Goal: Task Accomplishment & Management: Manage account settings

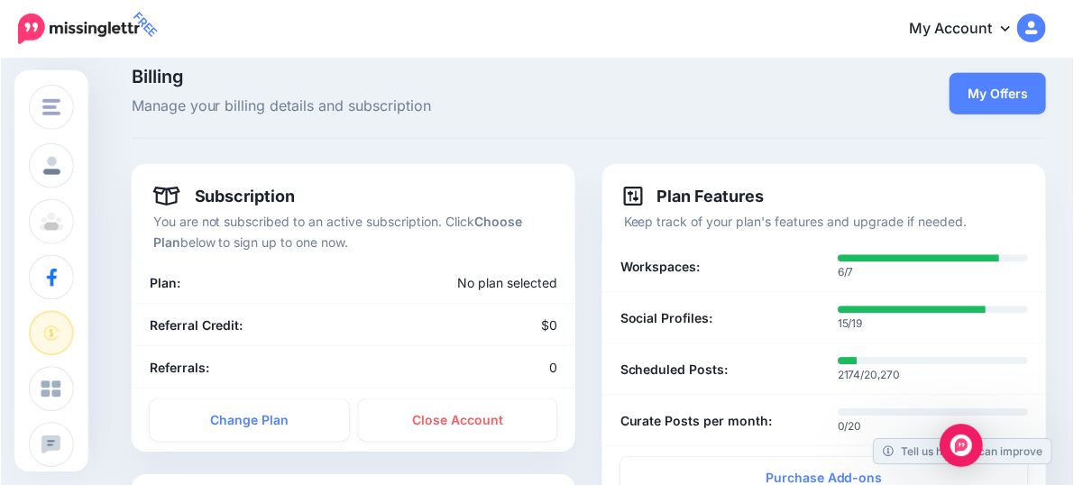
scroll to position [26, 0]
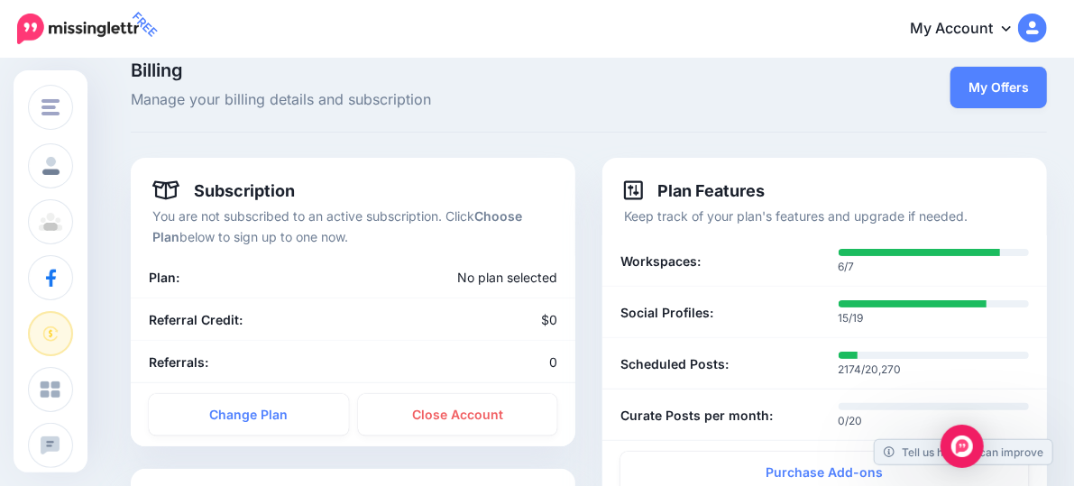
click at [974, 45] on link "My Account" at bounding box center [969, 29] width 155 height 44
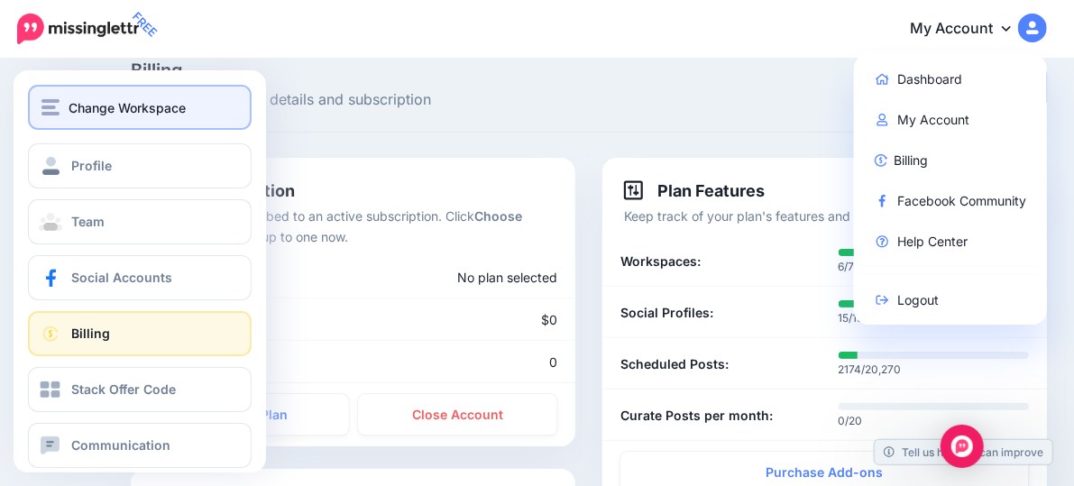
click at [31, 105] on button "Change Workspace" at bounding box center [140, 107] width 224 height 45
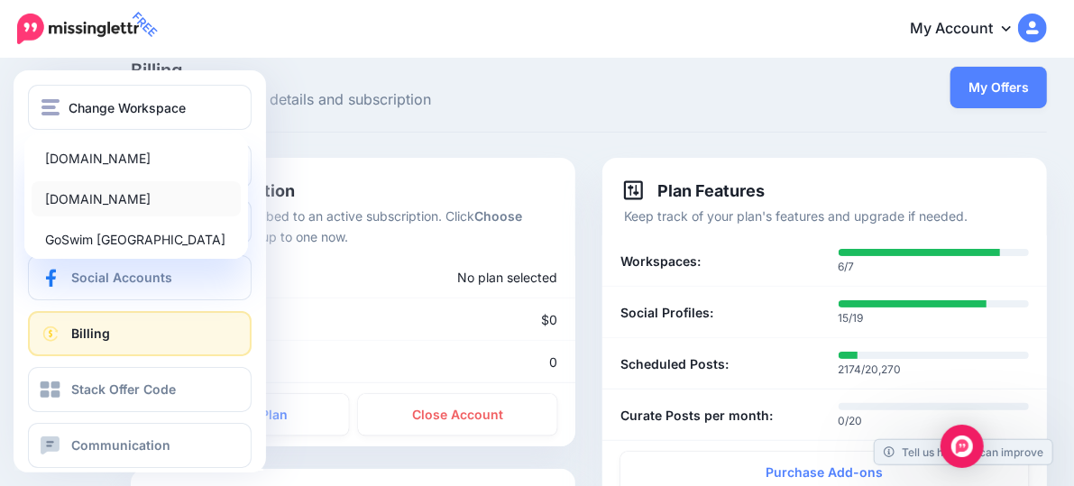
click at [67, 197] on link "[DOMAIN_NAME]" at bounding box center [136, 198] width 209 height 35
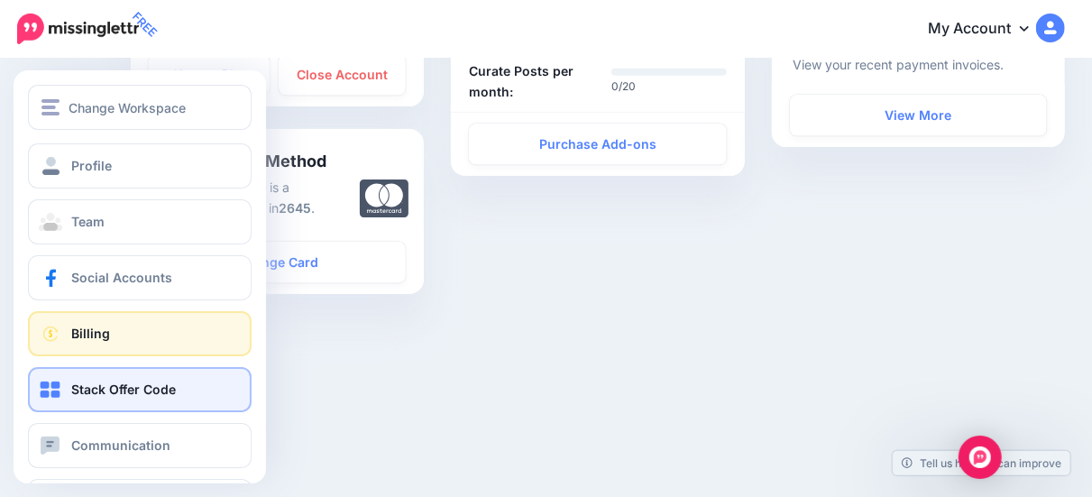
scroll to position [65, 0]
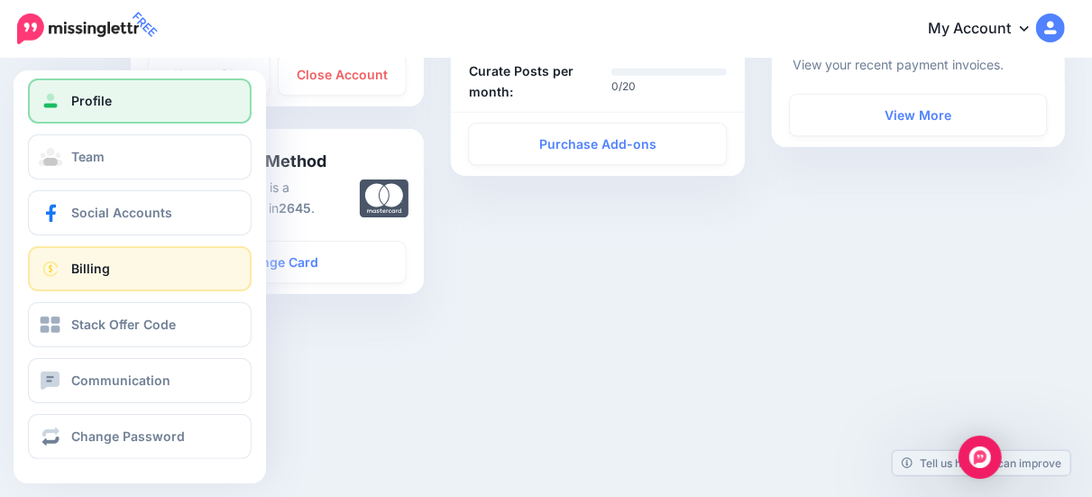
click at [143, 105] on link "Profile" at bounding box center [140, 100] width 224 height 45
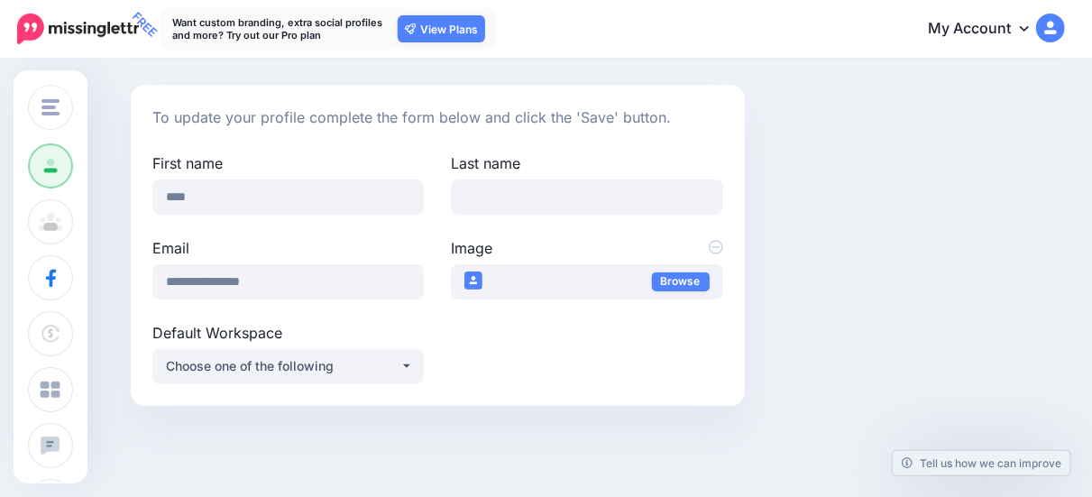
scroll to position [97, 0]
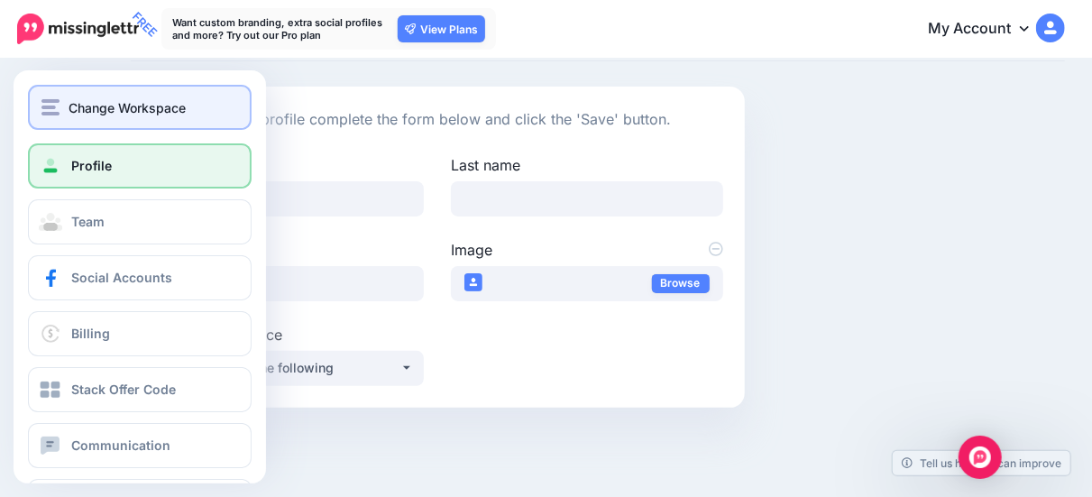
click at [59, 105] on img "button" at bounding box center [50, 107] width 18 height 16
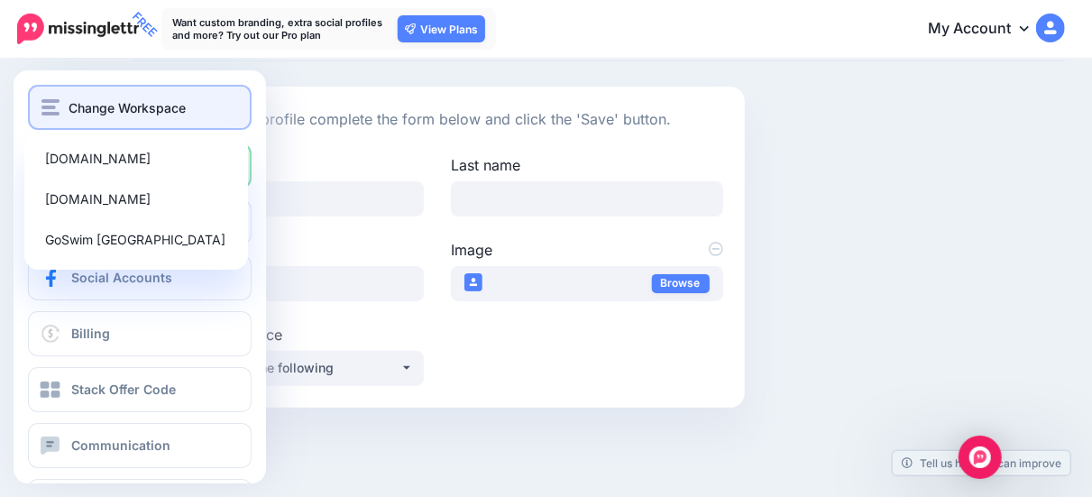
click at [86, 106] on span "Change Workspace" at bounding box center [127, 107] width 117 height 21
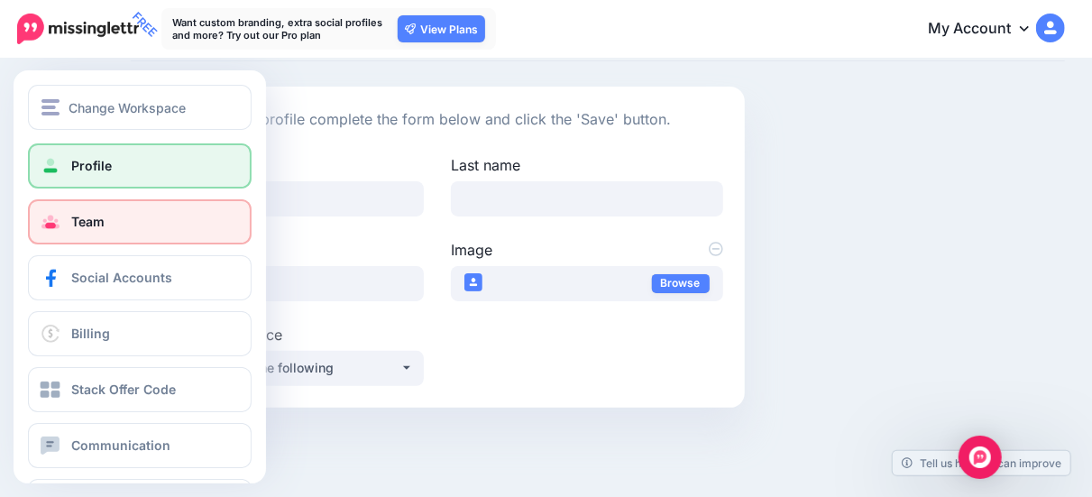
click at [67, 213] on link "Team" at bounding box center [140, 221] width 224 height 45
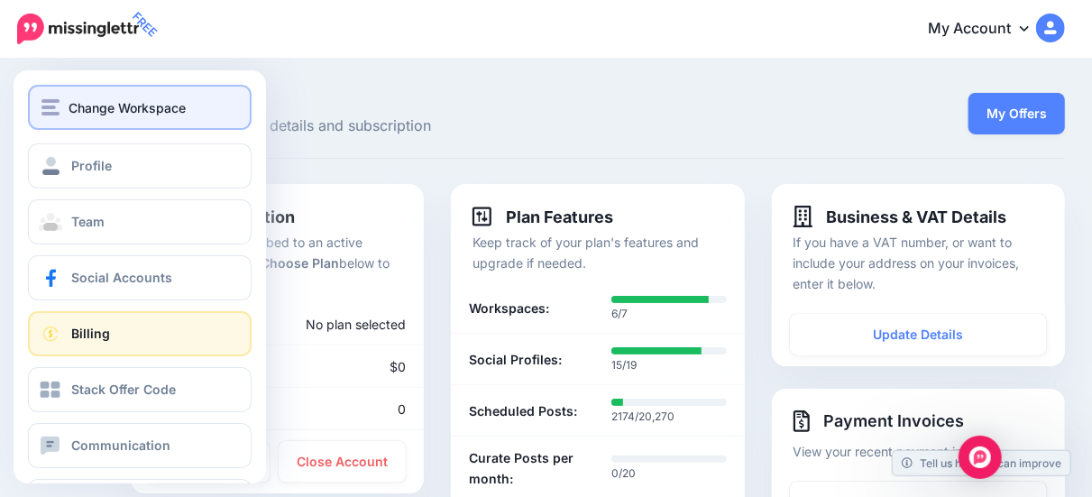
click at [109, 97] on span "Change Workspace" at bounding box center [127, 107] width 117 height 21
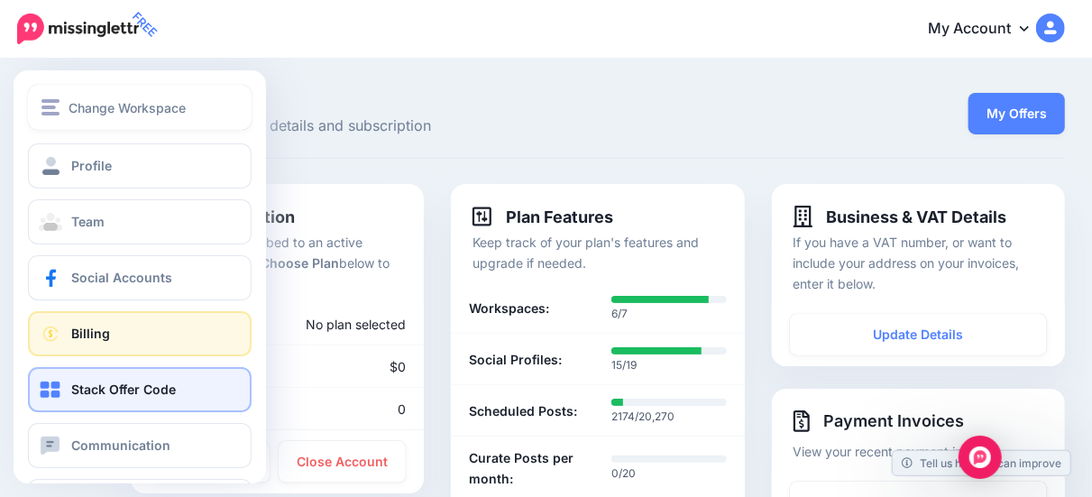
scroll to position [65, 0]
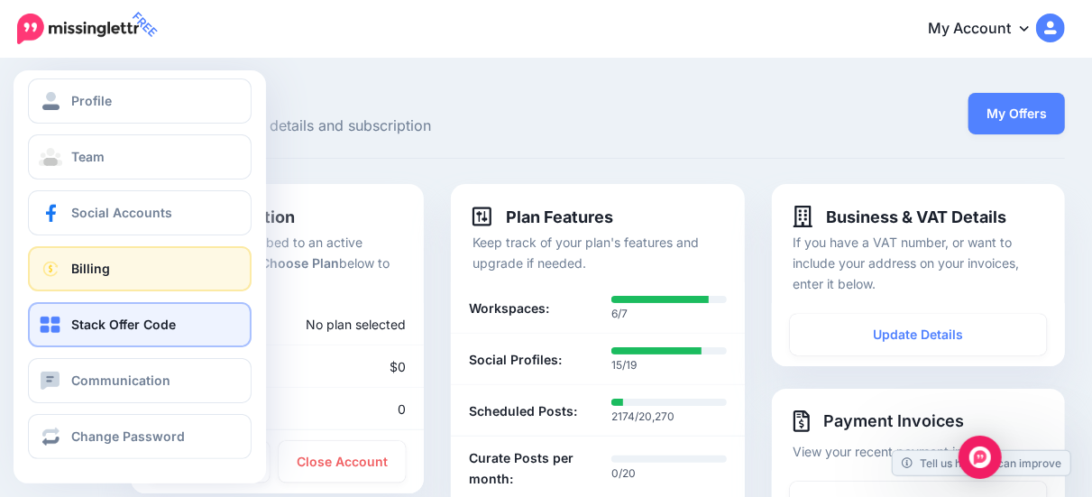
click at [100, 327] on span "Stack Offer Code" at bounding box center [123, 324] width 105 height 15
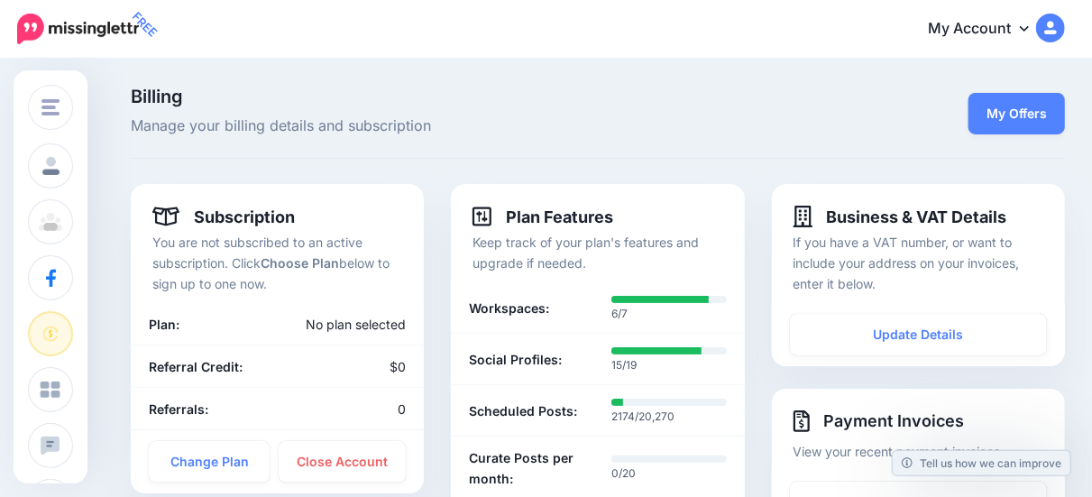
click at [539, 240] on p "Keep track of your plan's features and upgrade if needed." at bounding box center [598, 252] width 250 height 41
click at [547, 229] on div "Plan Features" at bounding box center [598, 219] width 250 height 26
click at [1041, 125] on link "My Offers" at bounding box center [1017, 113] width 97 height 41
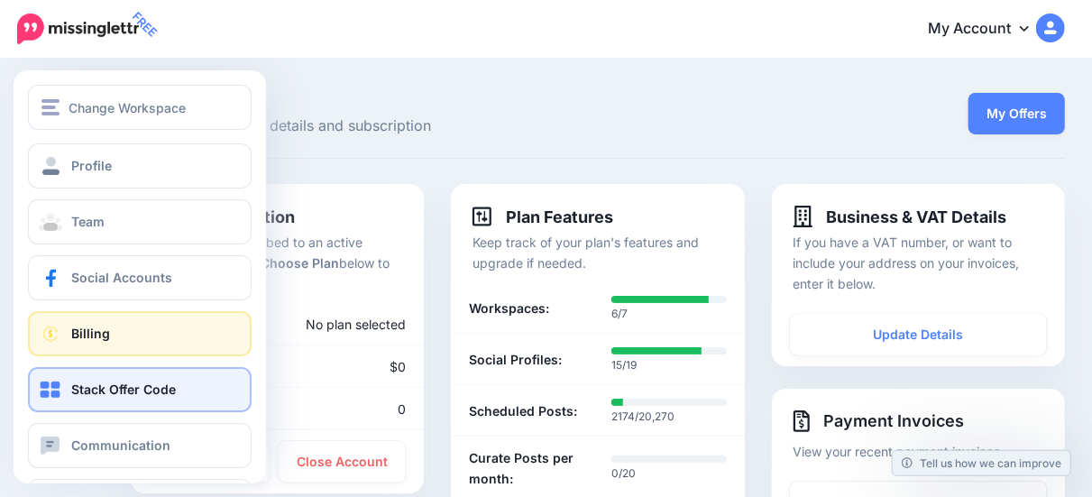
scroll to position [65, 0]
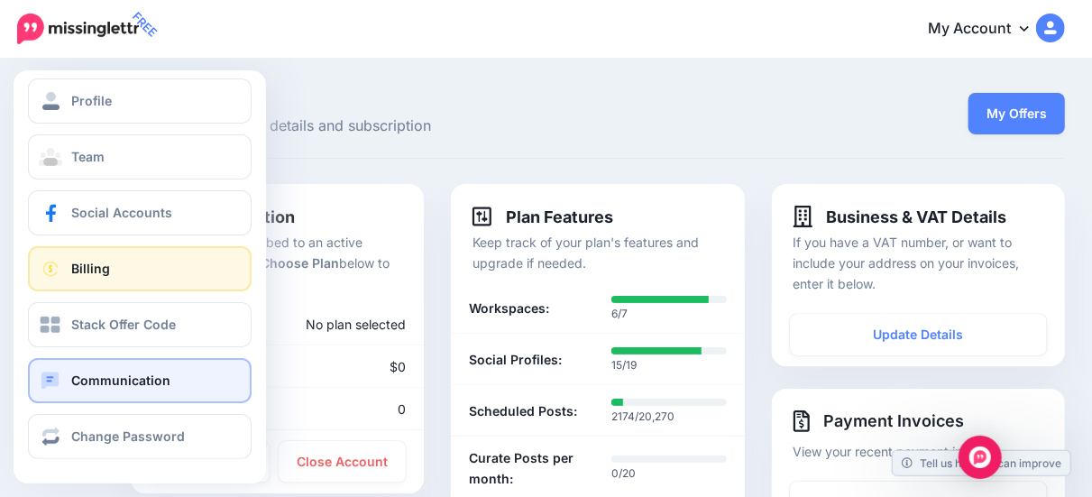
click at [134, 392] on link "Communication" at bounding box center [140, 380] width 224 height 45
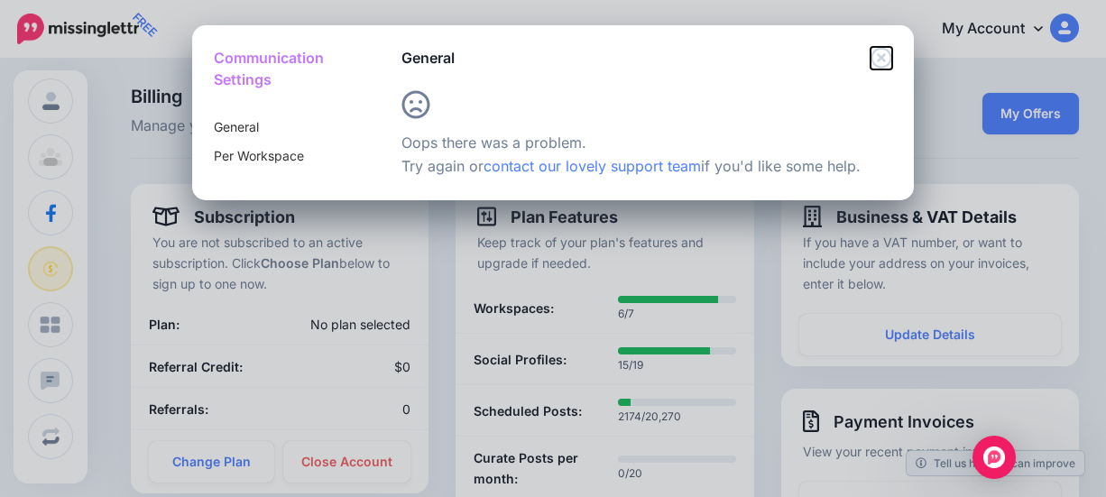
click at [886, 54] on icon "Close" at bounding box center [882, 58] width 22 height 22
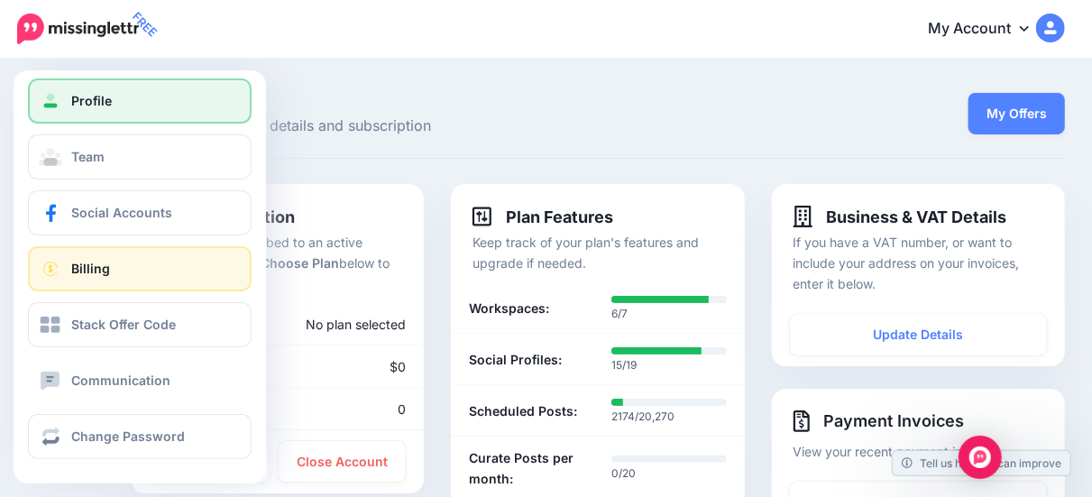
scroll to position [0, 0]
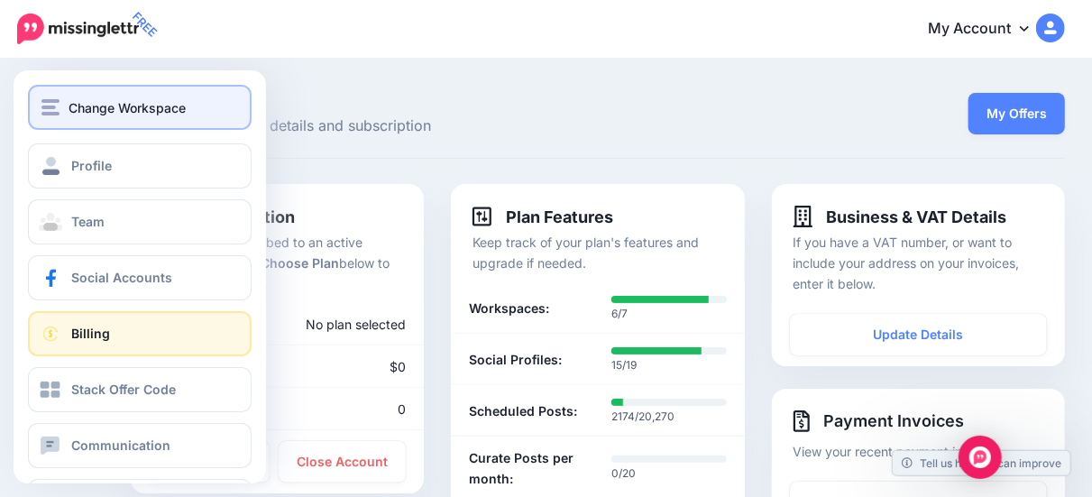
click at [128, 104] on span "Change Workspace" at bounding box center [127, 107] width 117 height 21
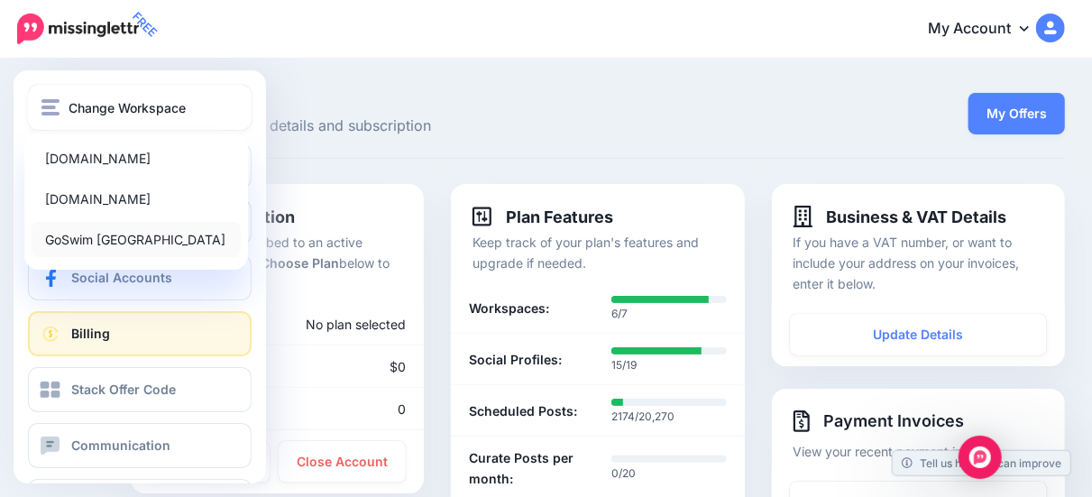
scroll to position [166, 0]
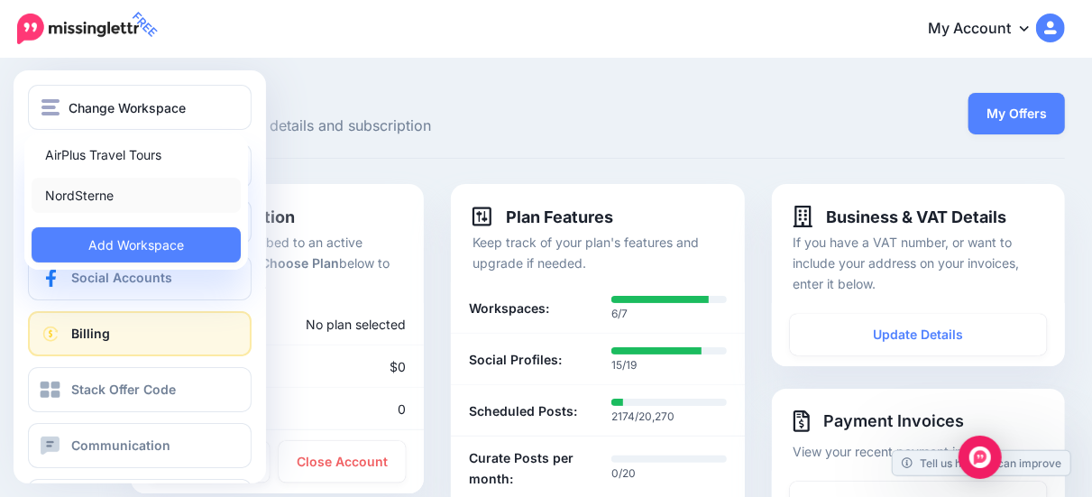
click at [98, 191] on link "NordSterne" at bounding box center [136, 195] width 209 height 35
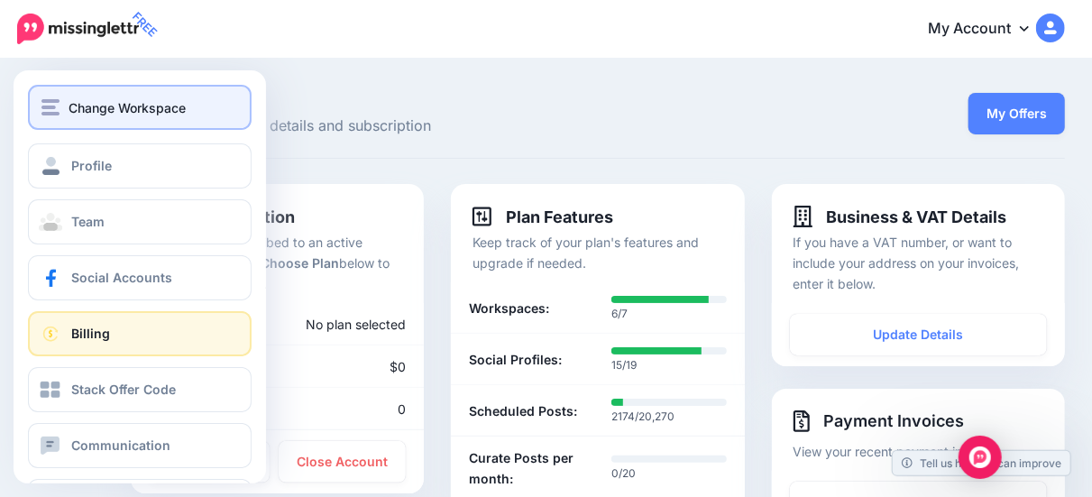
click at [68, 116] on div "Change Workspace" at bounding box center [139, 107] width 197 height 21
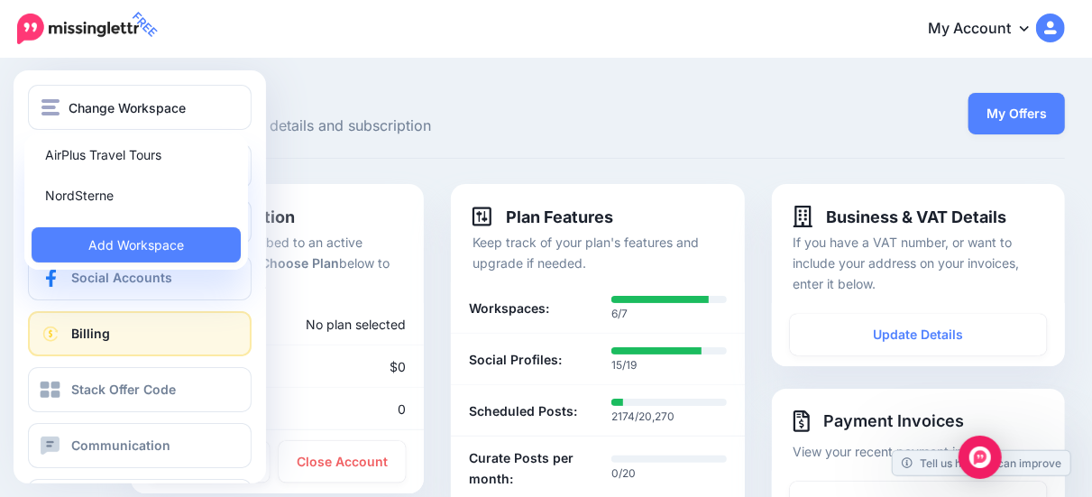
scroll to position [53, 0]
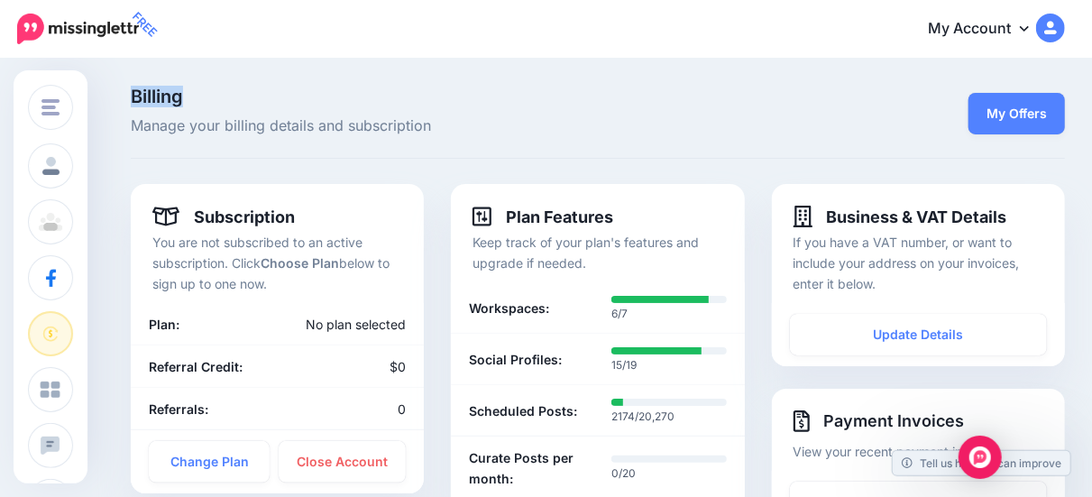
drag, startPoint x: 97, startPoint y: 213, endPoint x: 327, endPoint y: 92, distance: 260.7
click at [327, 92] on div "Change Workspace [DOMAIN_NAME] [DOMAIN_NAME] GoSwim [GEOGRAPHIC_DATA] PBDTur Ai…" at bounding box center [546, 472] width 1092 height 825
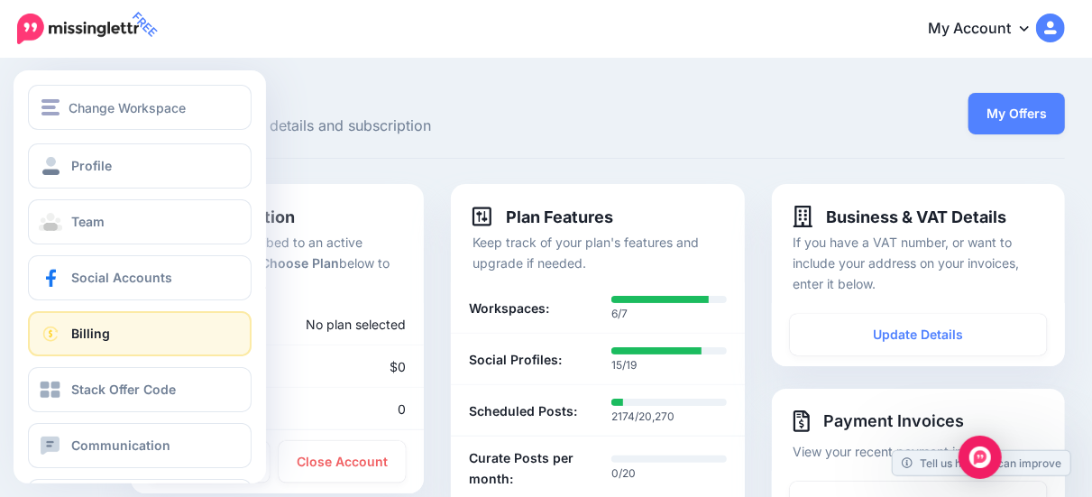
click at [64, 137] on div at bounding box center [140, 114] width 253 height 59
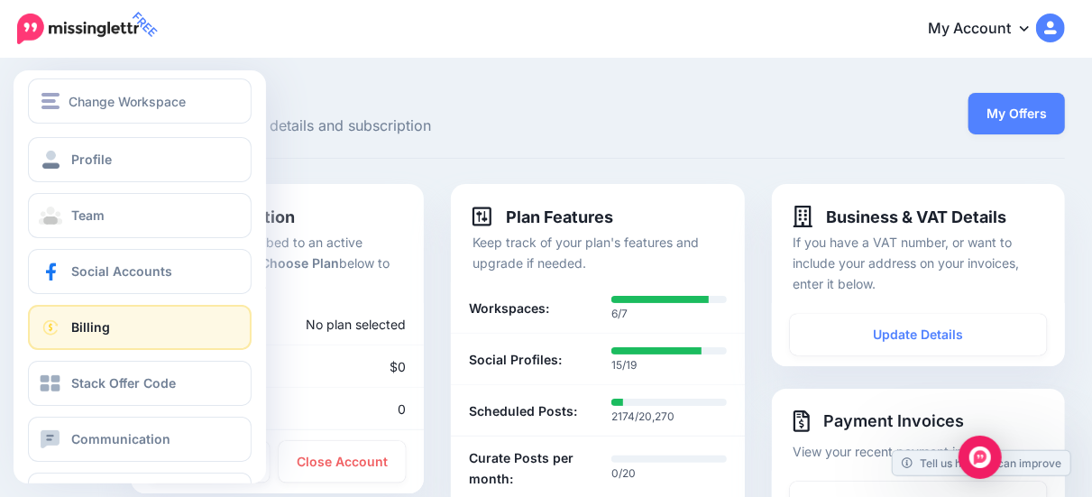
scroll to position [0, 0]
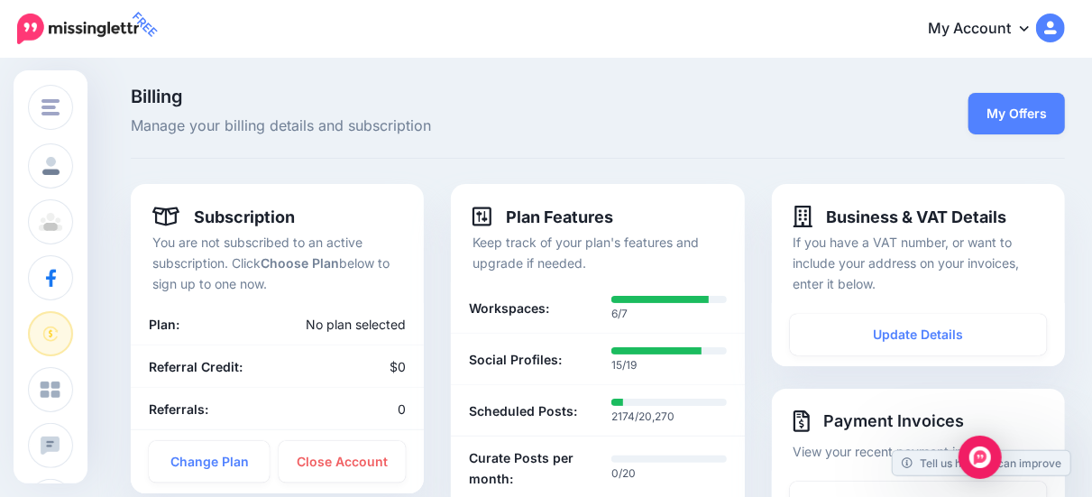
click at [402, 128] on span "Manage your billing details and subscription" at bounding box center [438, 126] width 614 height 23
